Goal: Information Seeking & Learning: Learn about a topic

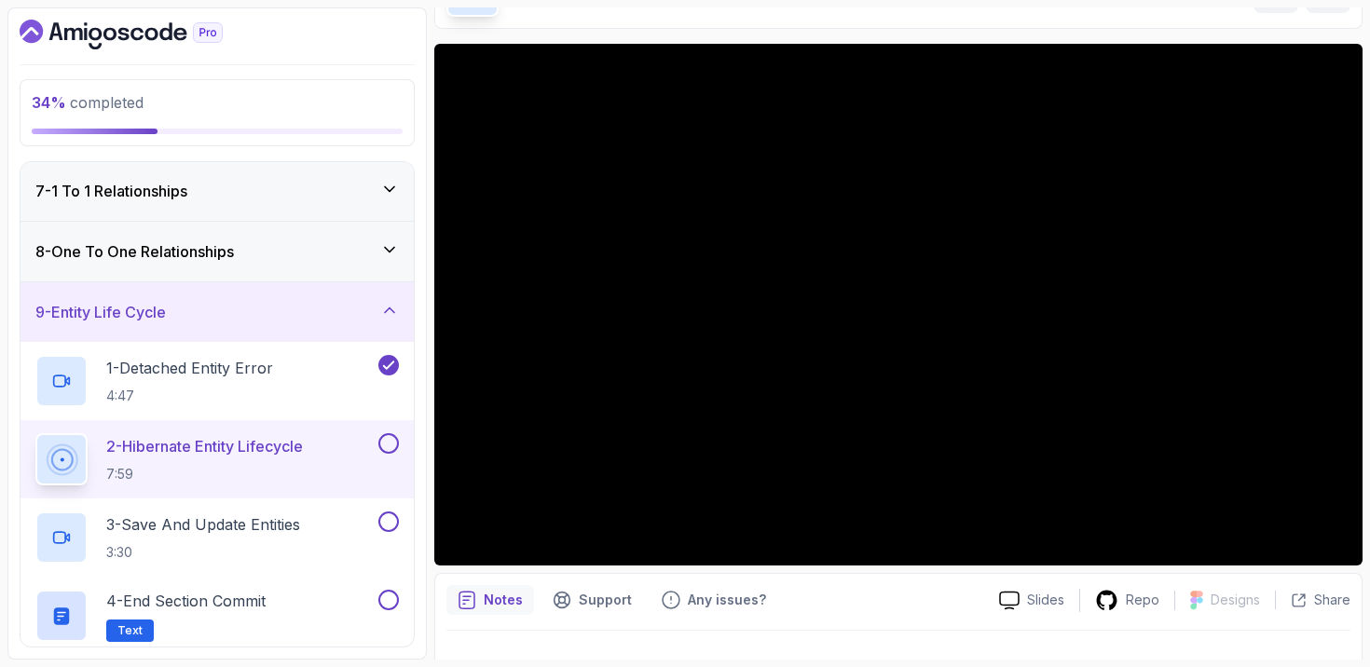
scroll to position [127, 0]
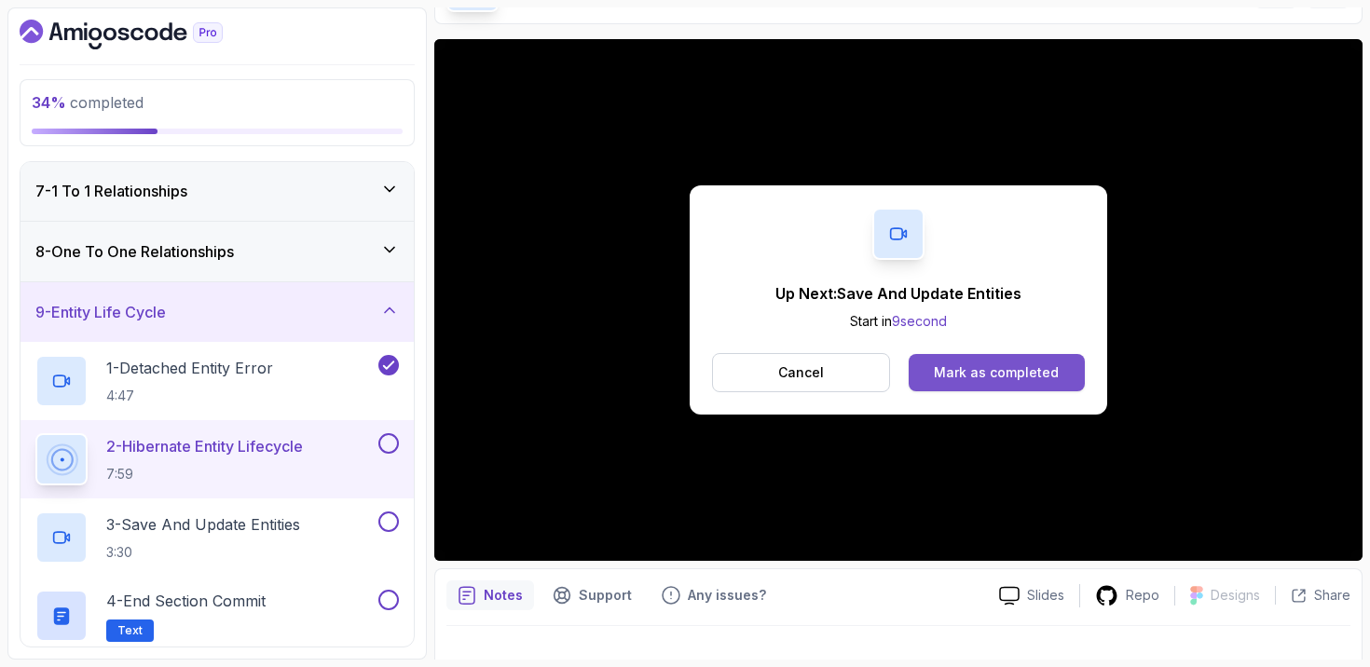
click at [980, 370] on div "Mark as completed" at bounding box center [996, 373] width 125 height 19
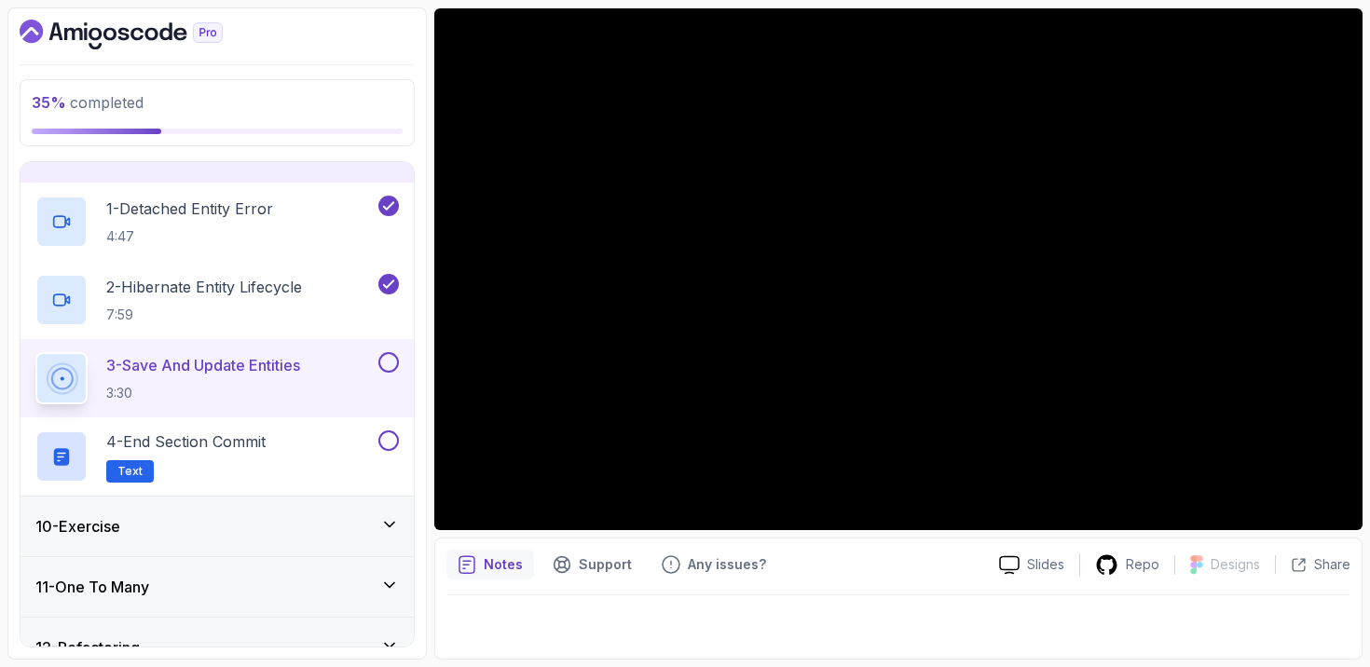
scroll to position [529, 0]
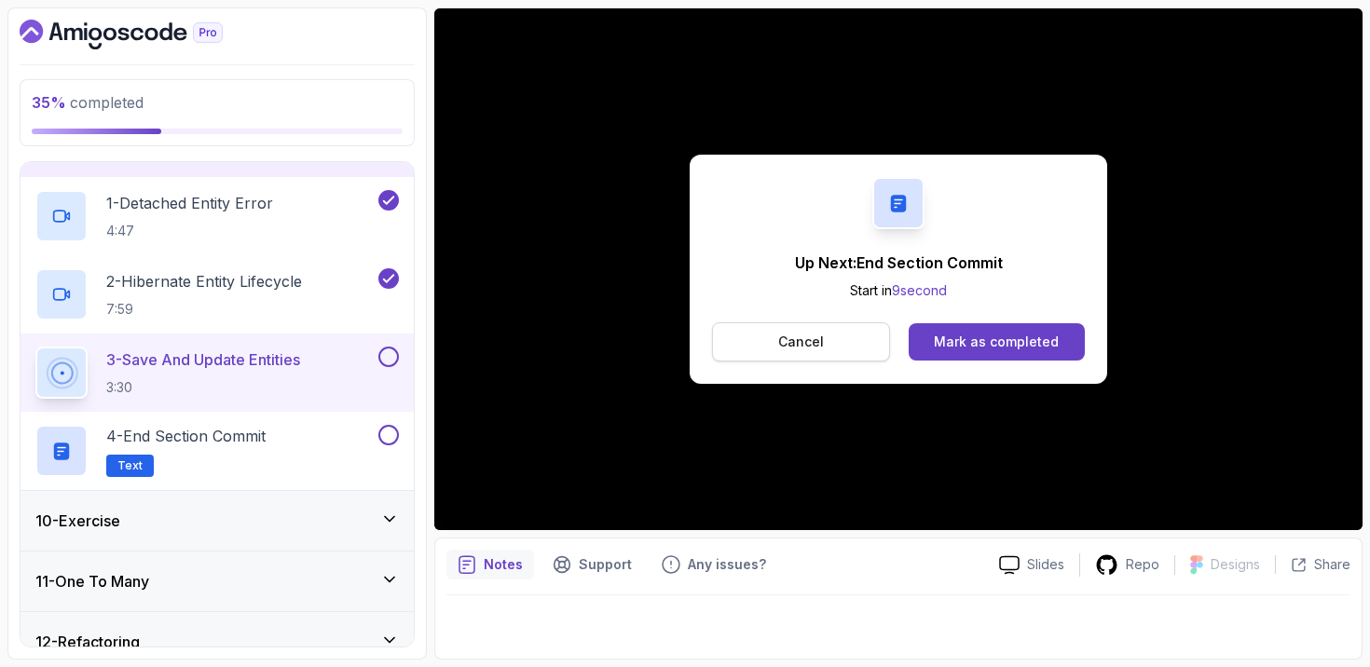
click at [822, 345] on button "Cancel" at bounding box center [801, 342] width 178 height 39
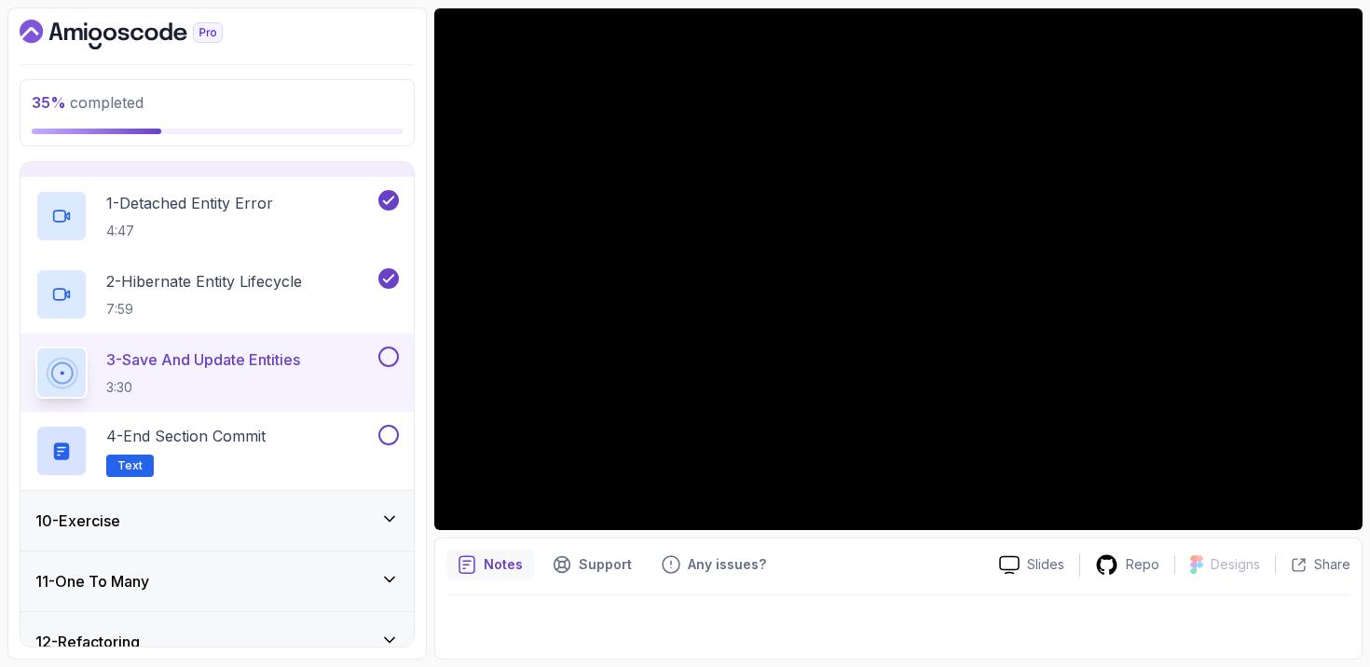
click at [382, 353] on button at bounding box center [388, 357] width 21 height 21
click at [282, 517] on div "10 - Exercise" at bounding box center [217, 521] width 364 height 22
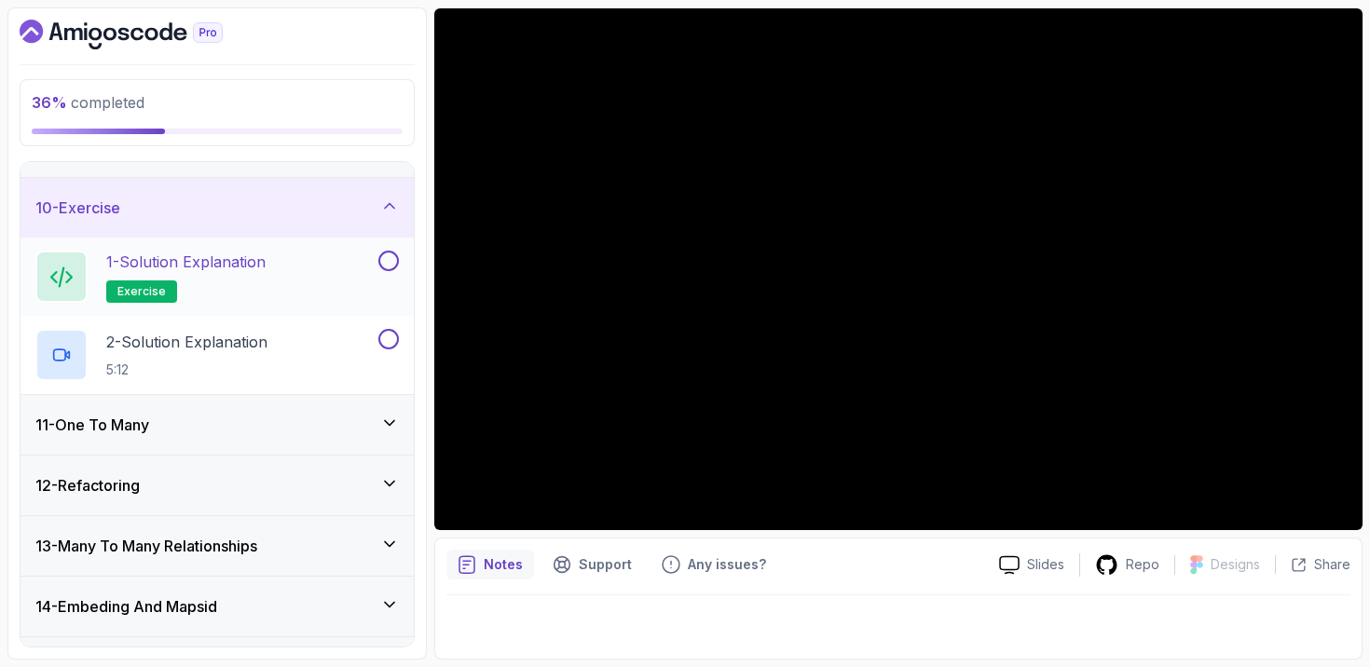
click at [262, 287] on h2 "1 - Solution Explanation exercise" at bounding box center [185, 277] width 159 height 52
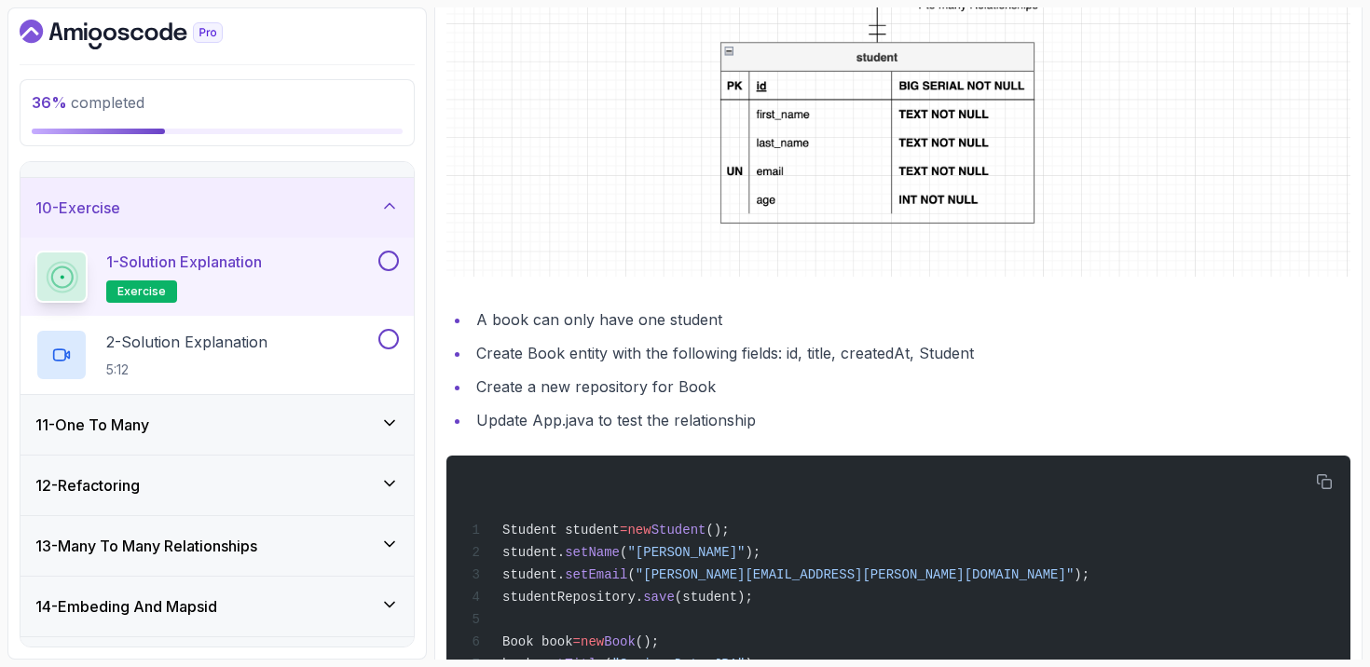
scroll to position [720, 0]
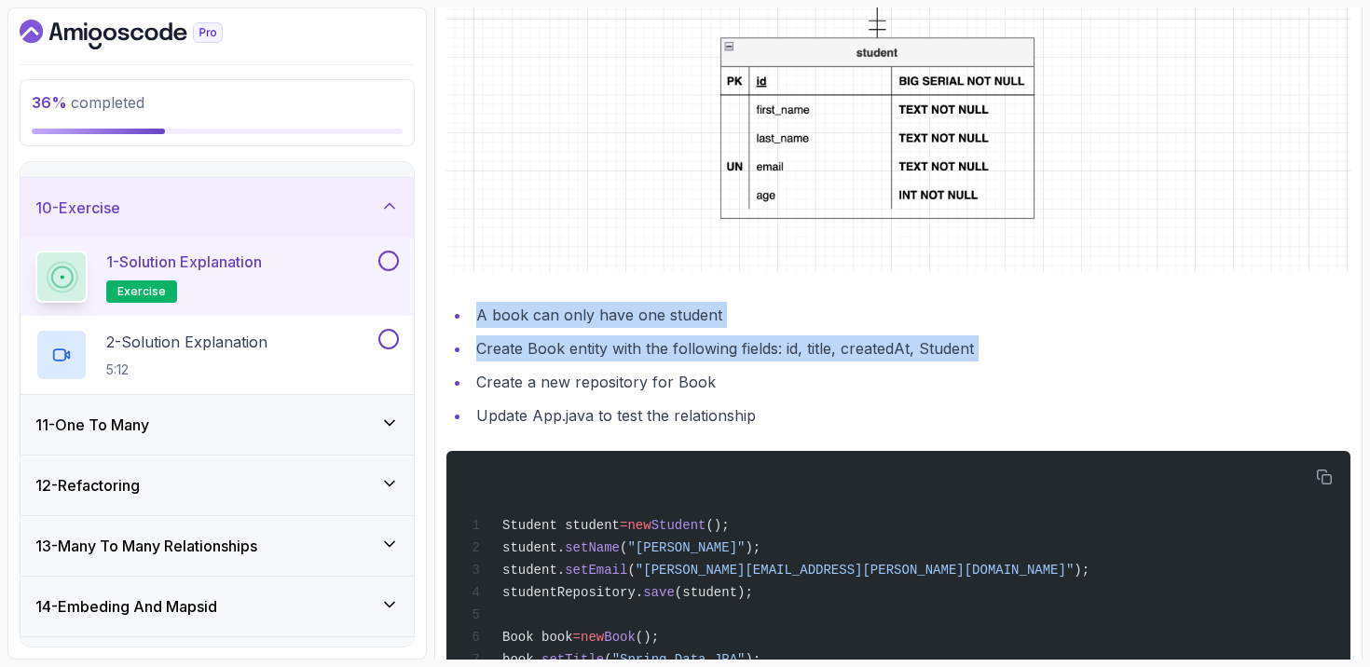
drag, startPoint x: 1054, startPoint y: 362, endPoint x: 882, endPoint y: 294, distance: 185.4
click at [882, 294] on div "~1 min read Exercise Instructions Implement @ManyToOne relationship between Stu…" at bounding box center [898, 141] width 904 height 1223
click at [983, 363] on ul "A book can only have one student Create Book entity with the following fields: …" at bounding box center [898, 365] width 904 height 127
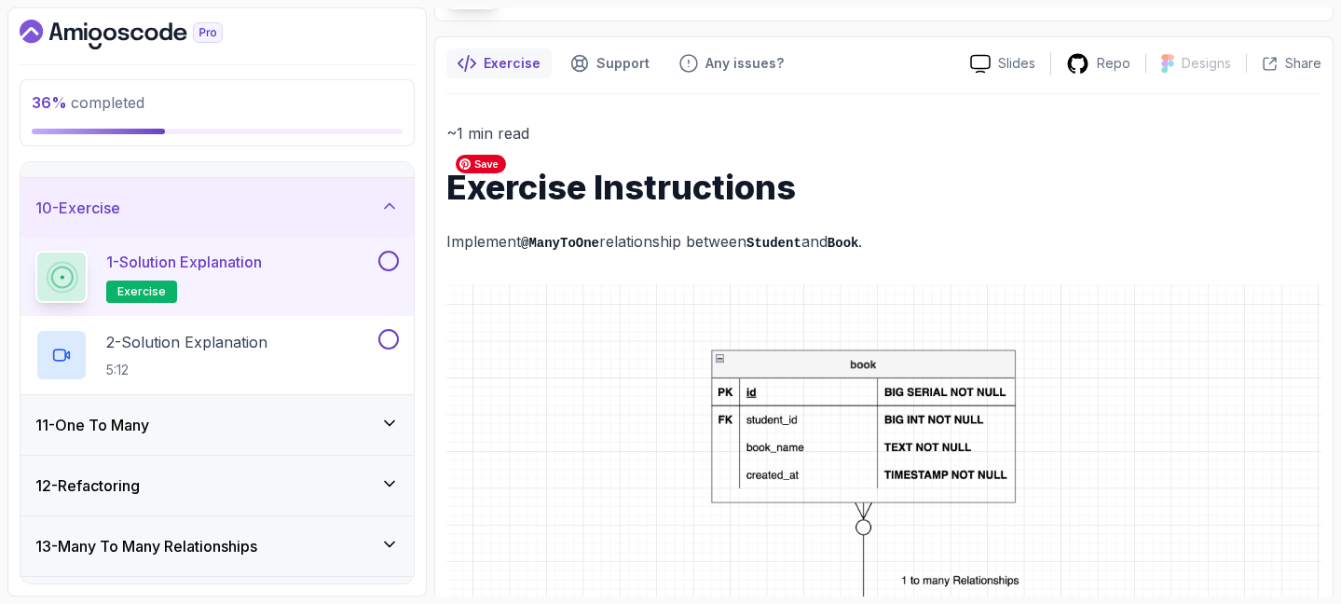
scroll to position [99, 0]
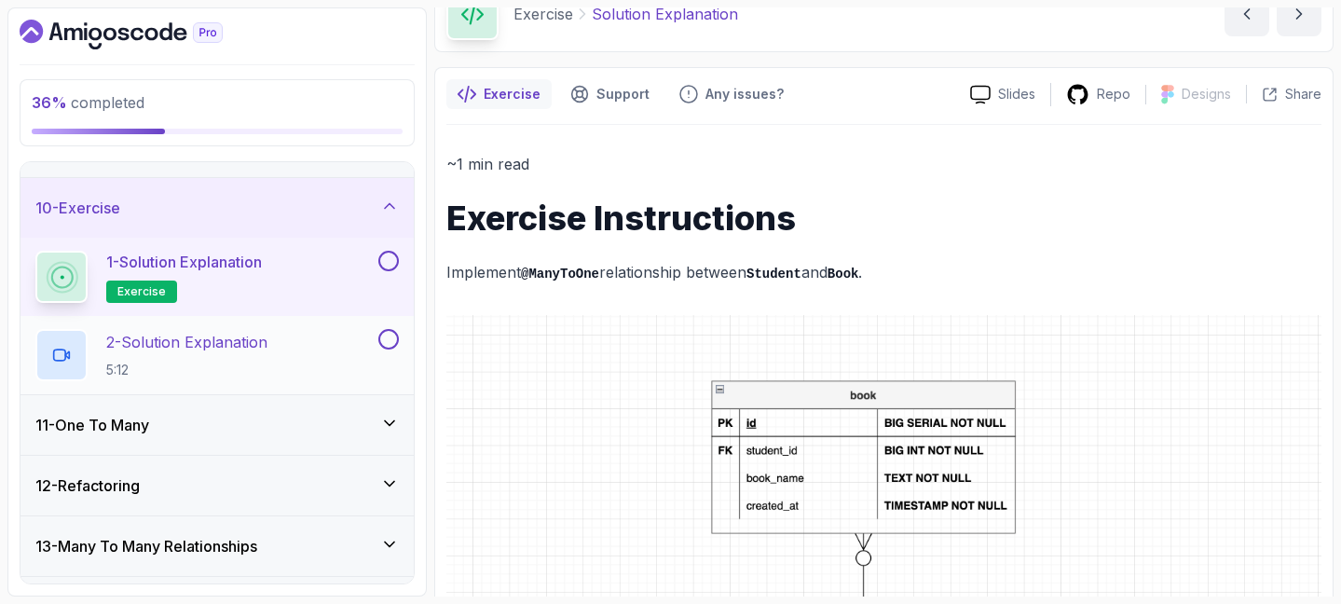
click at [282, 336] on div "2 - Solution Explanation 5:12" at bounding box center [204, 355] width 339 height 52
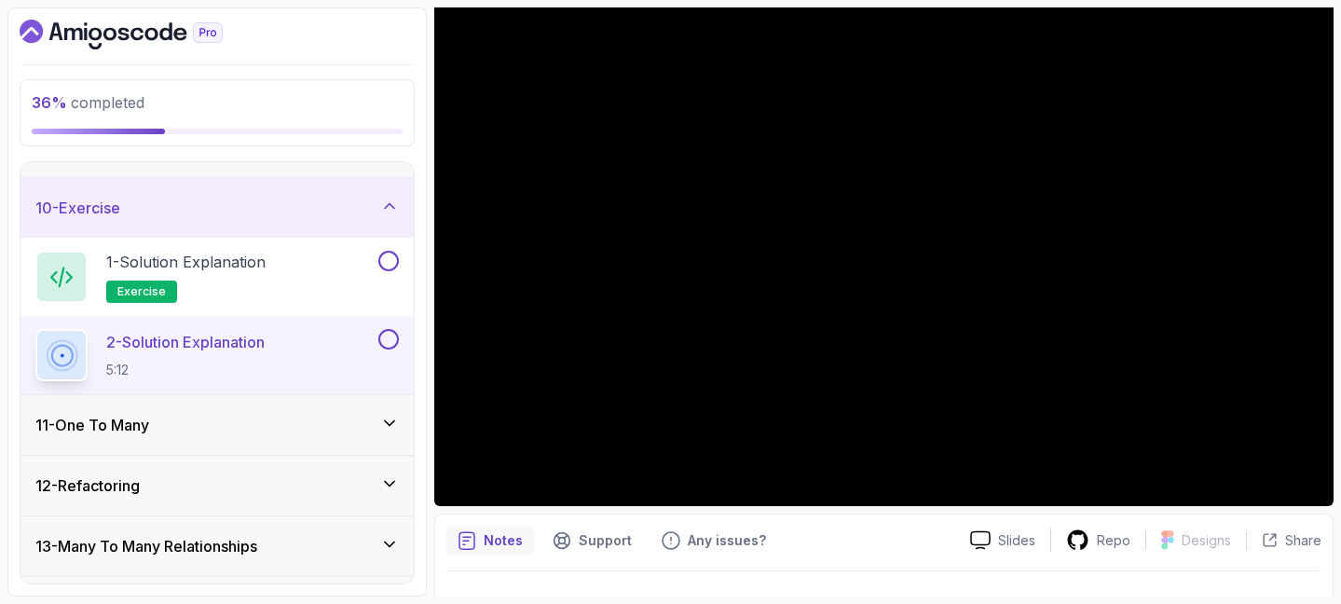
scroll to position [347, 0]
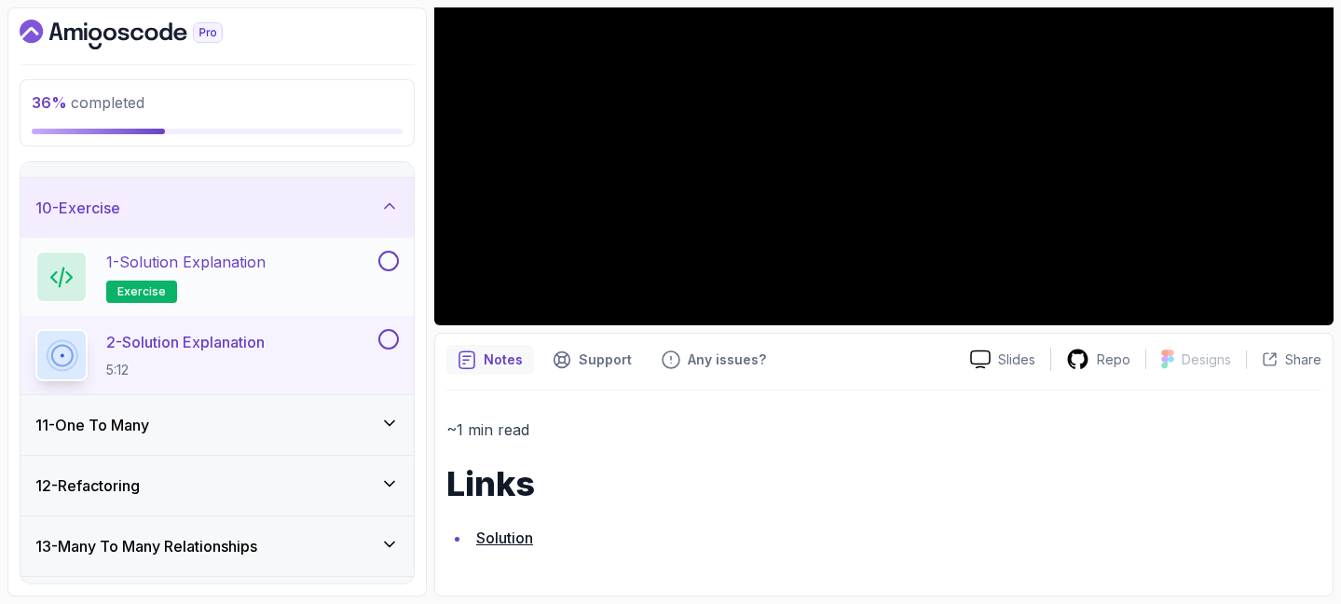
click at [260, 272] on p "1 - Solution Explanation" at bounding box center [185, 262] width 159 height 22
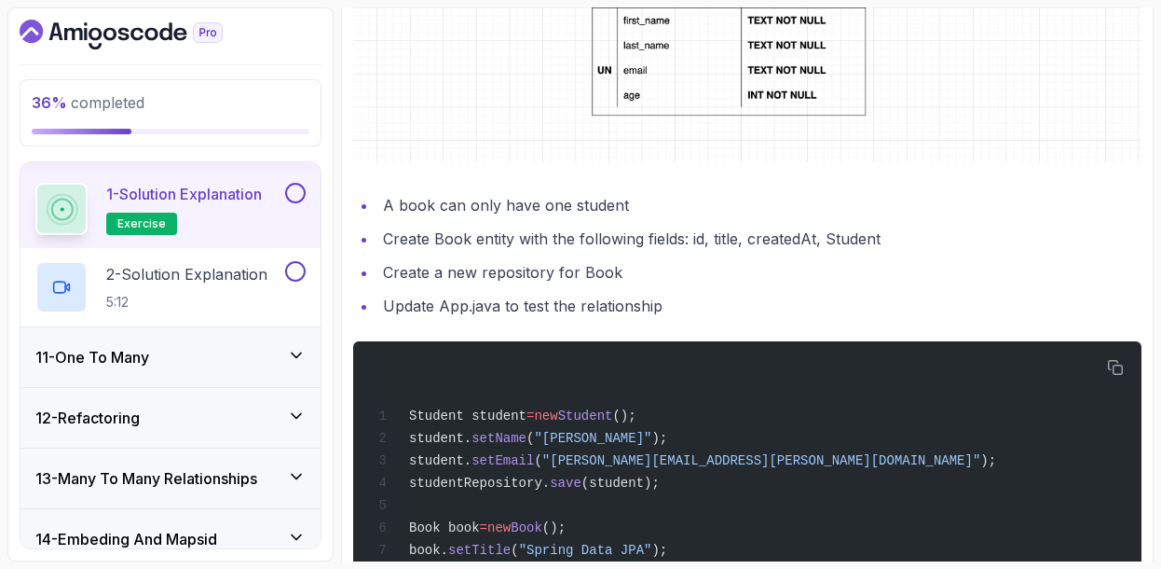
scroll to position [885, 0]
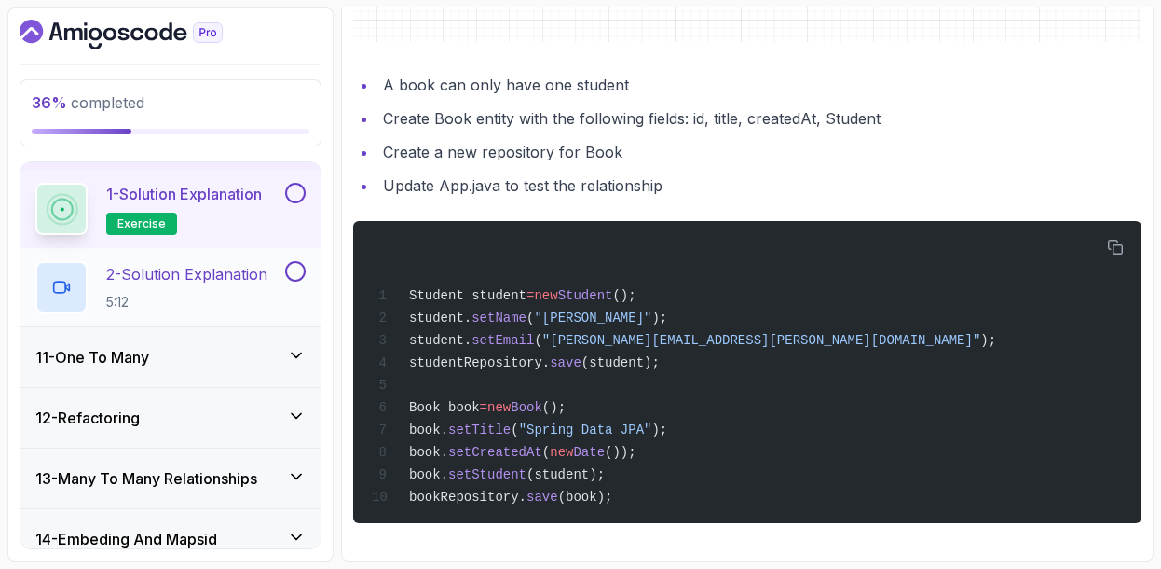
click at [202, 288] on h2 "2 - Solution Explanation 5:12" at bounding box center [186, 287] width 161 height 48
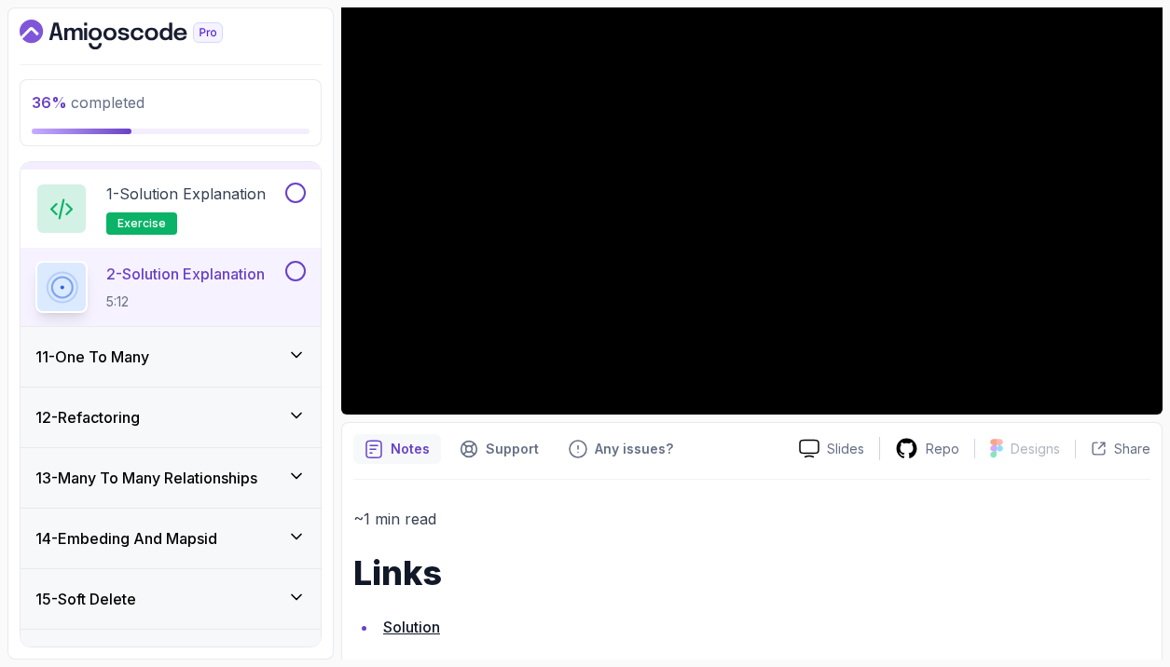
scroll to position [239, 0]
